Goal: Use online tool/utility: Utilize a website feature to perform a specific function

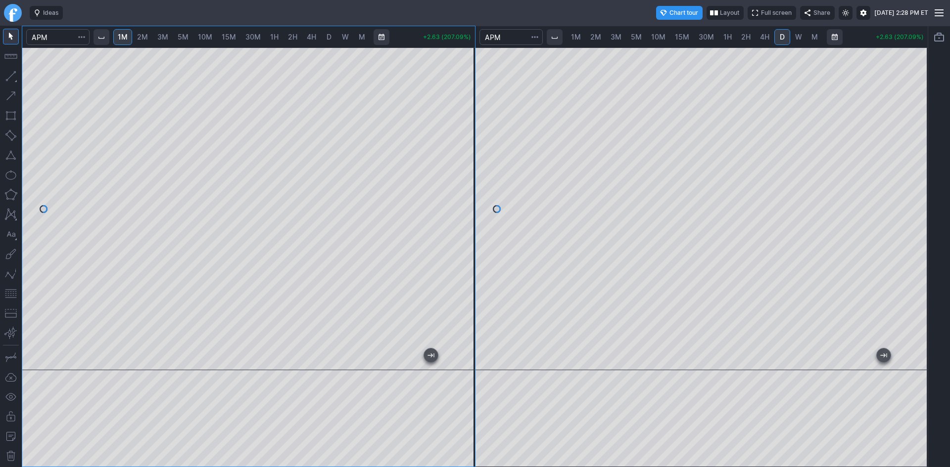
drag, startPoint x: 462, startPoint y: 143, endPoint x: 456, endPoint y: 174, distance: 31.2
click at [456, 174] on div at bounding box center [464, 206] width 21 height 298
click at [143, 34] on span "2M" at bounding box center [142, 37] width 11 height 8
click at [452, 194] on div at bounding box center [248, 208] width 453 height 323
click at [11, 290] on button "button" at bounding box center [11, 294] width 16 height 16
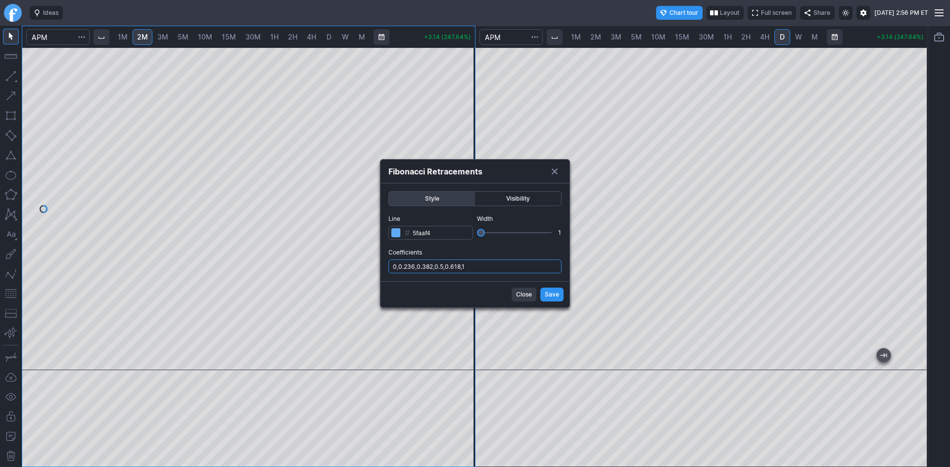
click at [484, 269] on input "0,0.236,0.382,0.5,0.618,1" at bounding box center [474, 267] width 173 height 14
type input "0,0.236,0.382,0.5,0.618,1,.786"
click at [551, 297] on span "Save" at bounding box center [551, 295] width 14 height 10
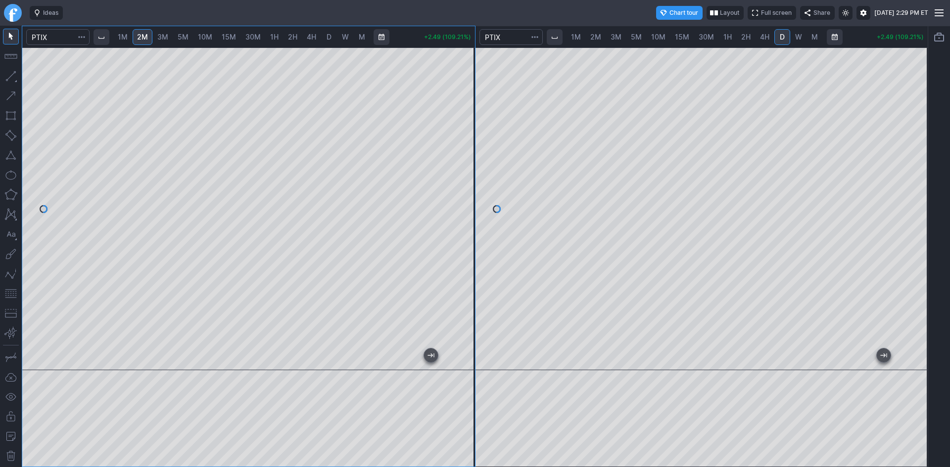
click at [466, 102] on div at bounding box center [248, 208] width 453 height 323
drag, startPoint x: 462, startPoint y: 133, endPoint x: 462, endPoint y: 146, distance: 13.8
click at [462, 146] on div at bounding box center [464, 206] width 21 height 298
click at [476, 120] on div "1M 2M 3M 5M 10M 15M 30M 1H 2H 4H D W M +1.97 (86.40%) 1M 2M 3M 5M 10M 15M 30M 1…" at bounding box center [475, 247] width 906 height 442
